Goal: Task Accomplishment & Management: Complete application form

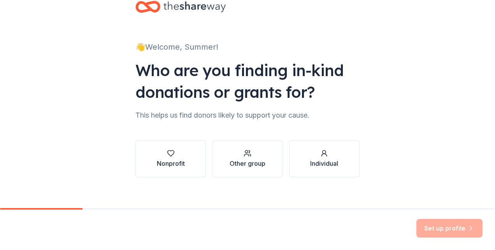
scroll to position [28, 0]
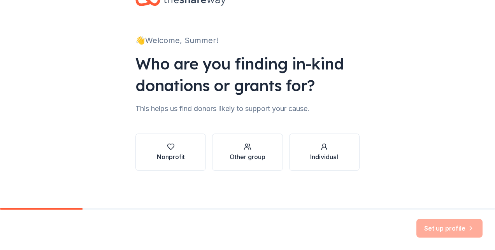
click at [170, 154] on div "Nonprofit" at bounding box center [171, 156] width 28 height 9
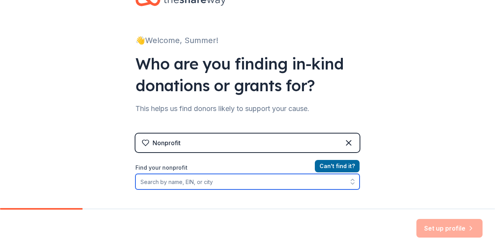
click at [224, 183] on input "Find your nonprofit" at bounding box center [247, 182] width 224 height 16
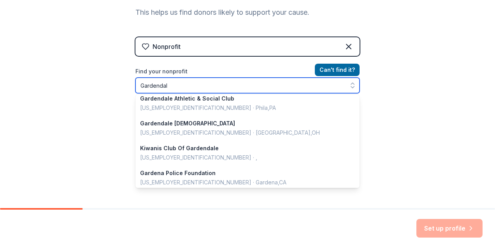
scroll to position [459, 0]
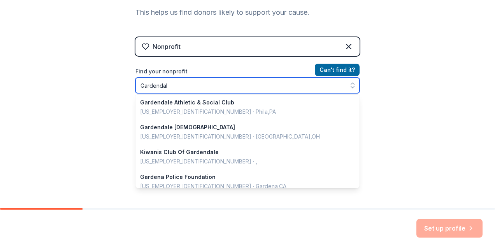
type input "Gardendale"
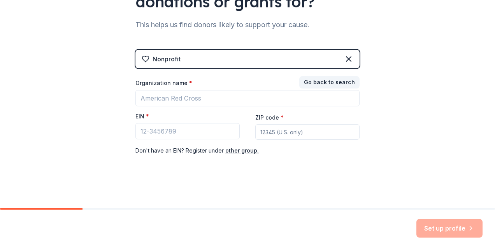
scroll to position [111, 0]
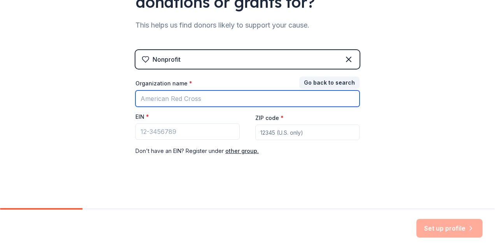
click at [212, 101] on input "Organization name *" at bounding box center [247, 99] width 224 height 16
type input "Gardendale Separate Day School"
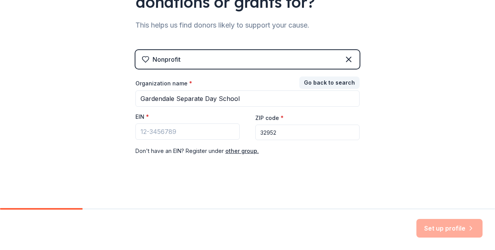
click at [281, 128] on input "32952" at bounding box center [307, 133] width 104 height 16
type input "32953"
click at [214, 136] on input "EIN *" at bounding box center [187, 132] width 104 height 16
click at [136, 128] on input "EIN *" at bounding box center [187, 132] width 104 height 16
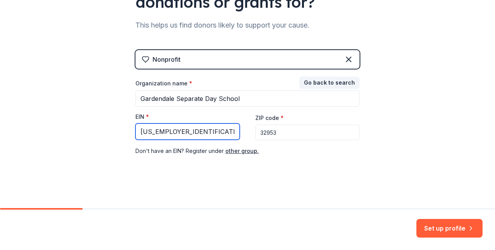
type input "85-8012621"
click at [436, 221] on button "Set up profile" at bounding box center [449, 228] width 66 height 19
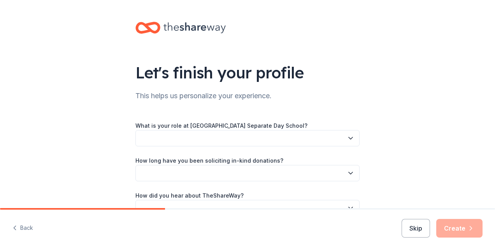
click at [283, 141] on button "button" at bounding box center [247, 138] width 224 height 16
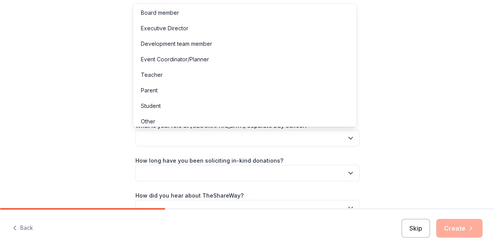
scroll to position [4, 0]
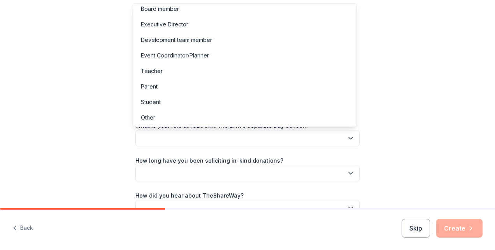
click at [220, 118] on div "Other" at bounding box center [245, 118] width 220 height 16
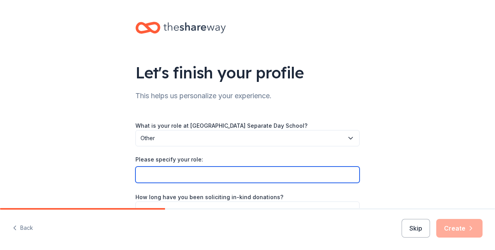
click at [208, 177] on input "Please specify your role:" at bounding box center [247, 175] width 224 height 16
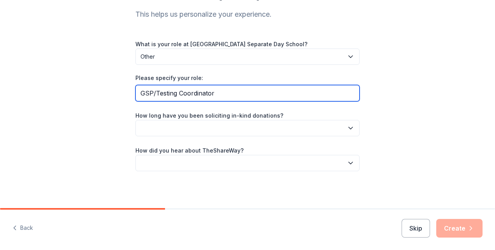
type input "GSP/Testing Coordinator"
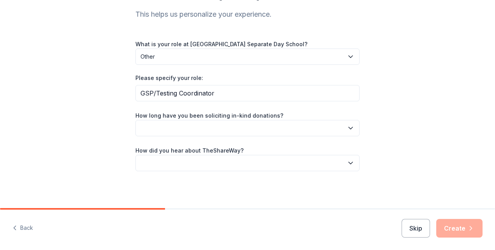
click at [213, 133] on button "button" at bounding box center [247, 128] width 224 height 16
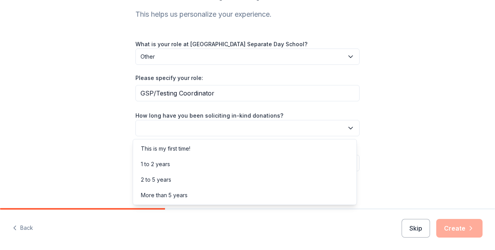
click at [203, 152] on div "This is my first time!" at bounding box center [245, 149] width 220 height 16
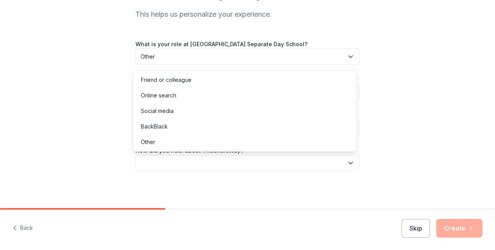
click at [216, 164] on button "button" at bounding box center [247, 163] width 224 height 16
click at [193, 81] on div "Friend or colleague" at bounding box center [245, 80] width 220 height 16
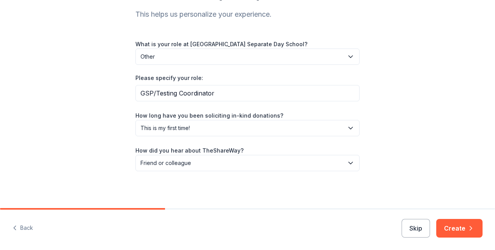
click at [449, 222] on button "Create" at bounding box center [459, 228] width 46 height 19
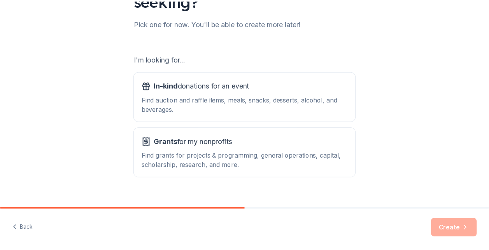
scroll to position [105, 0]
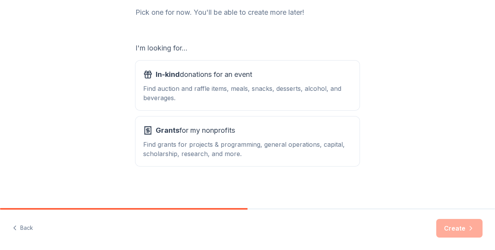
click at [284, 150] on div "Find grants for projects & programming, general operations, capital, scholarshi…" at bounding box center [247, 149] width 208 height 19
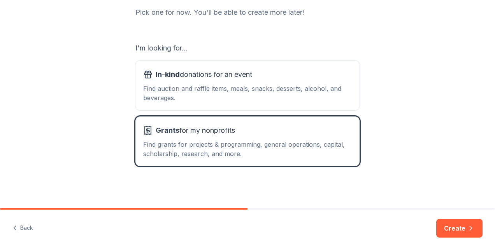
click at [271, 82] on div "In-kind donations for an event Find auction and raffle items, meals, snacks, de…" at bounding box center [247, 85] width 208 height 34
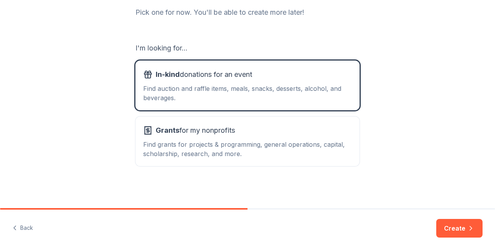
click at [268, 138] on div "Grants for my nonprofits Find grants for projects & programming, general operat…" at bounding box center [247, 141] width 208 height 34
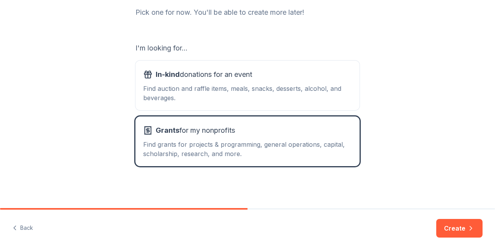
click at [460, 225] on button "Create" at bounding box center [459, 228] width 46 height 19
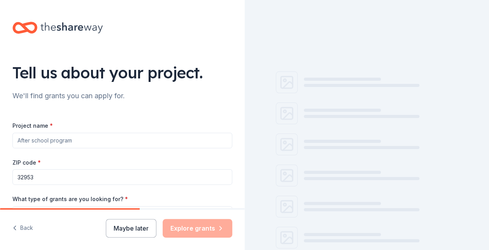
click at [158, 141] on input "Project name *" at bounding box center [122, 141] width 220 height 16
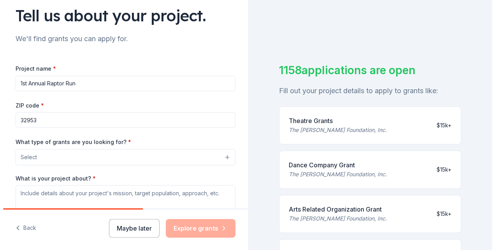
scroll to position [58, 0]
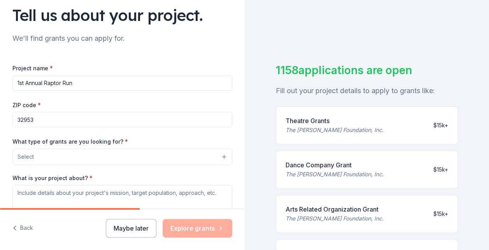
type input "1st Annual Raptor Run"
click at [78, 155] on button "Select" at bounding box center [123, 157] width 222 height 16
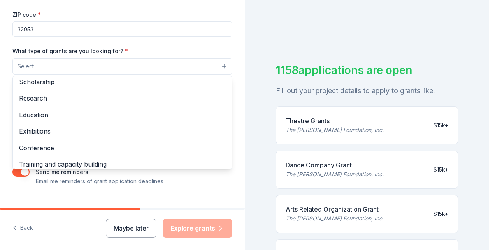
scroll to position [52, 0]
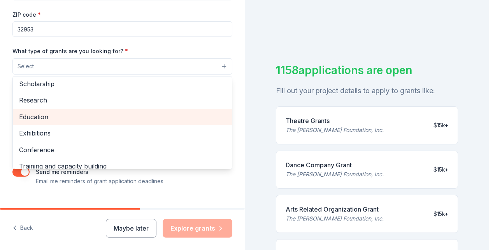
click at [62, 112] on span "Education" at bounding box center [122, 117] width 207 height 10
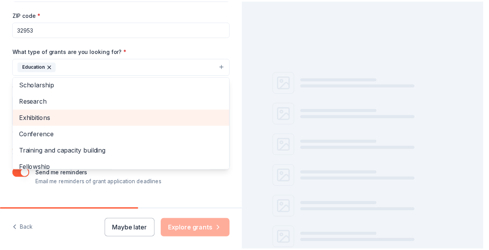
scroll to position [75, 0]
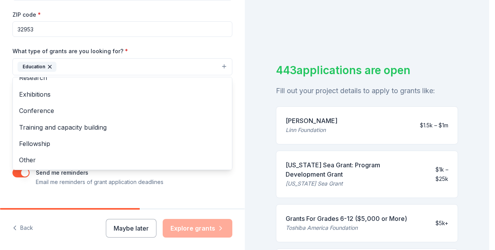
click at [58, 198] on div "Tell us about your project. We'll find grants you can apply for. Project name *…" at bounding box center [122, 38] width 245 height 373
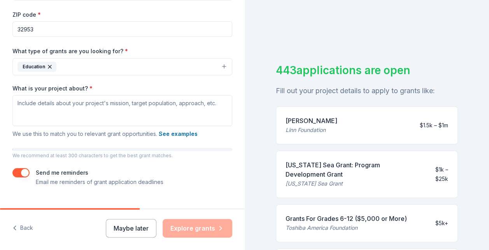
click at [224, 85] on div "What is your project about? * We use this to match you to relevant grant opport…" at bounding box center [122, 112] width 220 height 54
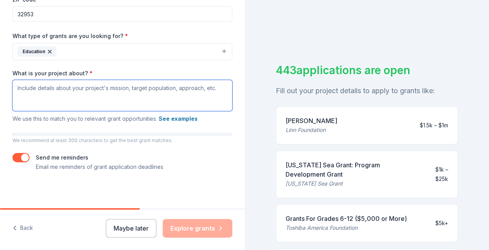
click at [135, 96] on textarea "What is your project about? *" at bounding box center [122, 95] width 220 height 31
paste textarea "This is Summer from Gardendale Separate Day School, a school for children with …"
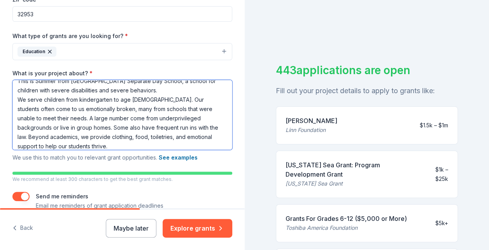
scroll to position [0, 0]
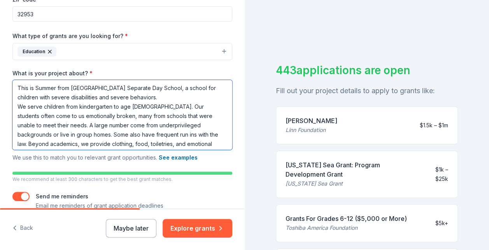
drag, startPoint x: 70, startPoint y: 90, endPoint x: 11, endPoint y: 84, distance: 59.8
click at [11, 84] on div "Tell us about your project. We'll find grants you can apply for. Project name *…" at bounding box center [122, 42] width 245 height 411
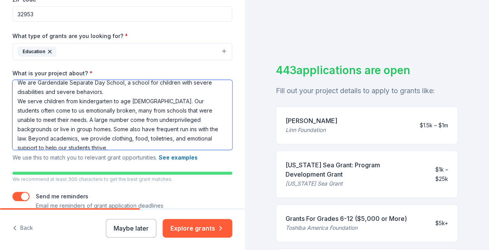
scroll to position [11, 0]
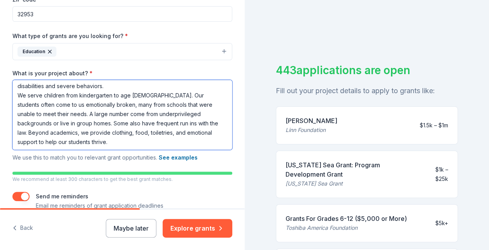
click at [99, 144] on textarea "We are Gardendale Separate Day School, a school for children with severe disabi…" at bounding box center [122, 115] width 220 height 70
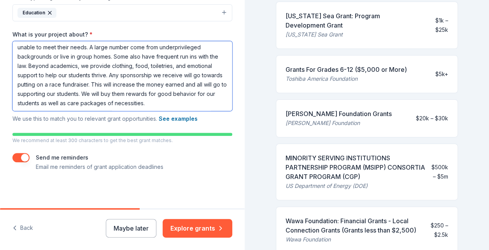
scroll to position [151, 0]
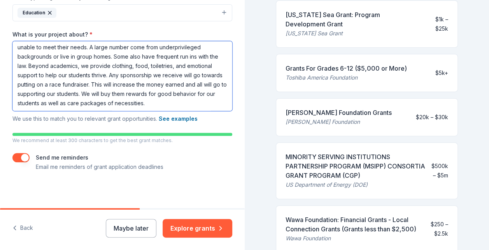
type textarea "We are Gardendale Separate Day School, a school for children with severe disabi…"
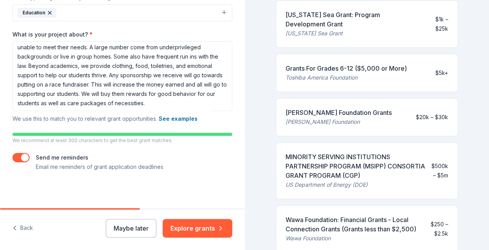
click at [204, 231] on button "Explore grants" at bounding box center [198, 228] width 70 height 19
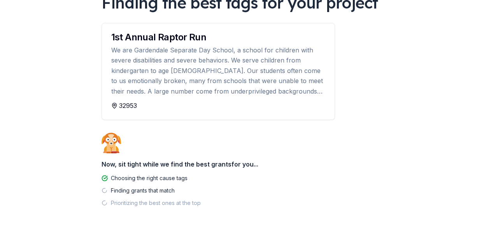
scroll to position [82, 0]
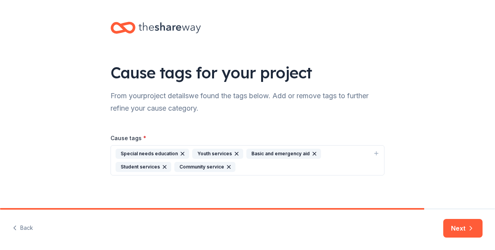
click at [311, 152] on icon "button" at bounding box center [314, 154] width 6 height 6
click at [456, 225] on button "Next" at bounding box center [462, 228] width 39 height 19
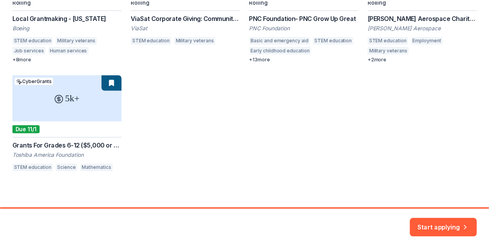
scroll to position [191, 0]
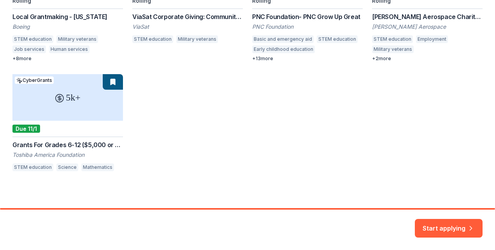
click at [474, 230] on button "Start applying" at bounding box center [449, 224] width 68 height 19
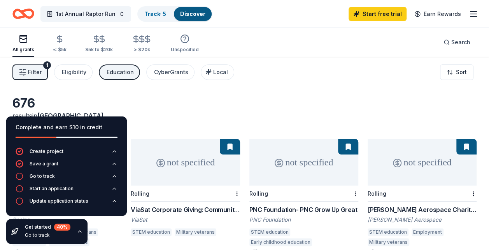
click at [171, 103] on div "676 results in Merritt Island, FL" at bounding box center [244, 113] width 464 height 34
click at [181, 115] on div "676 results in Merritt Island, FL" at bounding box center [244, 113] width 464 height 34
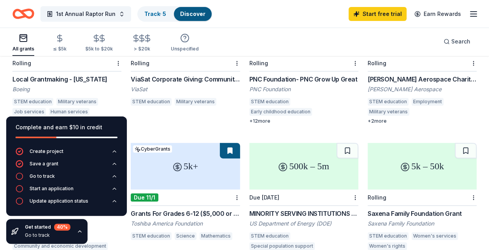
scroll to position [130, 0]
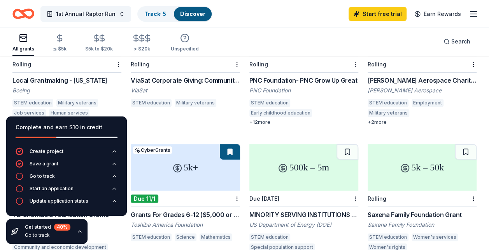
click at [67, 76] on div "Local Grantmaking - Florida" at bounding box center [66, 80] width 109 height 9
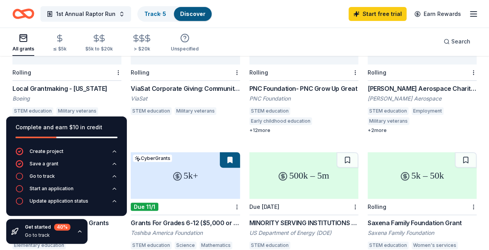
scroll to position [122, 0]
click at [147, 116] on div "not specified Rolling ViaSat Corporate Giving: Community Initiatives ViaSat STE…" at bounding box center [185, 76] width 109 height 116
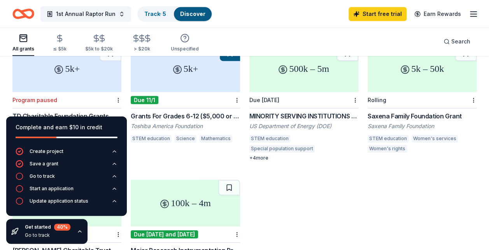
scroll to position [229, 0]
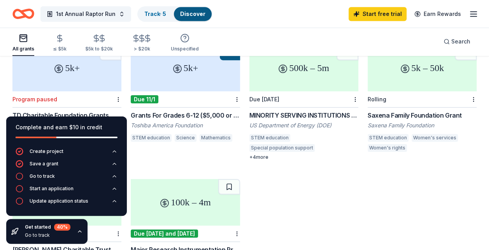
click at [157, 111] on div "Grants For Grades 6-12 ($5,000 or More)" at bounding box center [185, 115] width 109 height 9
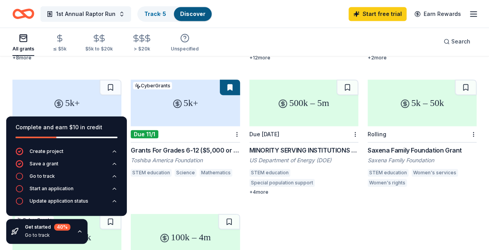
scroll to position [193, 0]
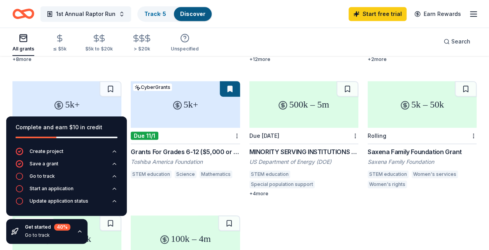
click at [314, 147] on div "MINORITY SERVING INSTITUTIONS PARTNERSHIP PROGRAM (MSIPP) CONSORTIA GRANT PROGR…" at bounding box center [303, 151] width 109 height 9
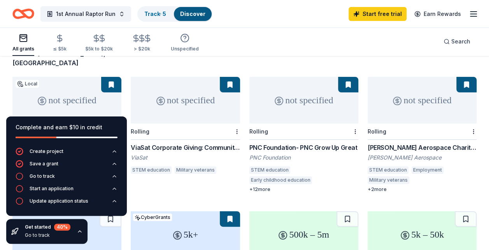
scroll to position [63, 0]
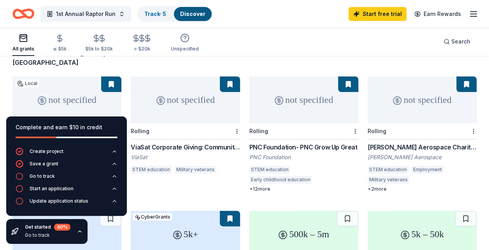
click at [293, 143] on div "PNC Foundation- PNC Grow Up Great" at bounding box center [303, 147] width 109 height 9
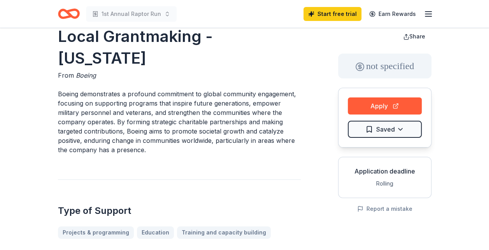
scroll to position [17, 0]
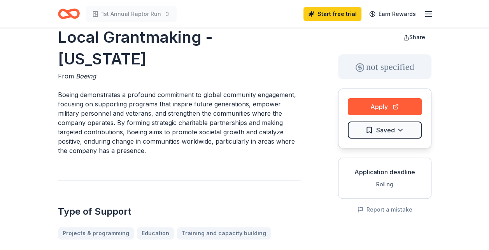
click at [366, 110] on button "Apply" at bounding box center [385, 106] width 74 height 17
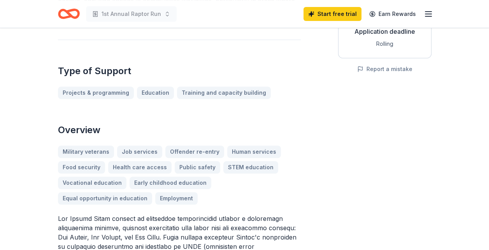
scroll to position [0, 0]
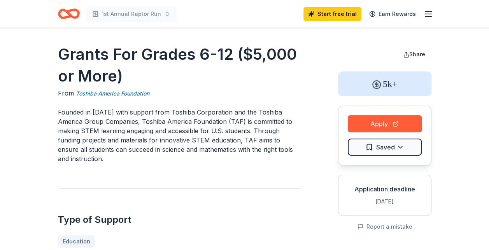
click at [376, 123] on button "Apply" at bounding box center [385, 124] width 74 height 17
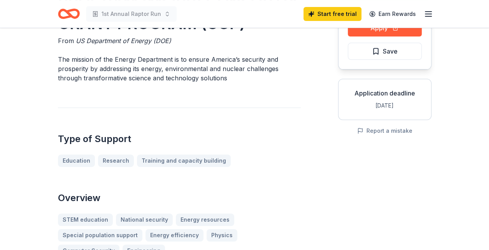
scroll to position [49, 0]
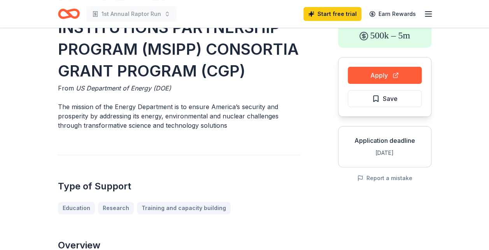
click at [378, 72] on button "Apply" at bounding box center [385, 75] width 74 height 17
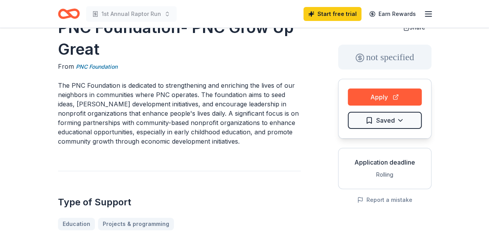
scroll to position [20, 0]
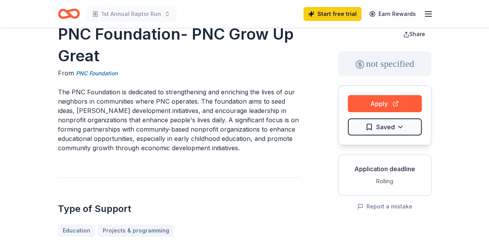
click at [380, 102] on button "Apply" at bounding box center [385, 103] width 74 height 17
